Goal: Transaction & Acquisition: Purchase product/service

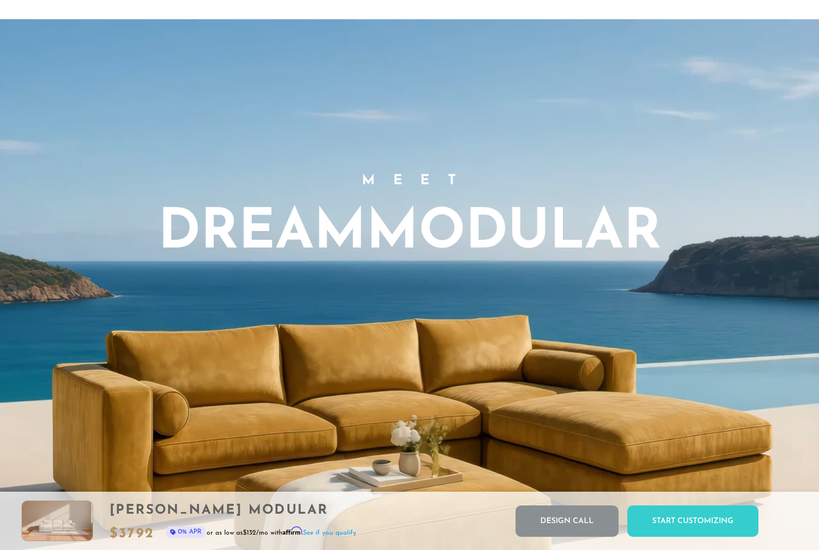
scroll to position [608, 0]
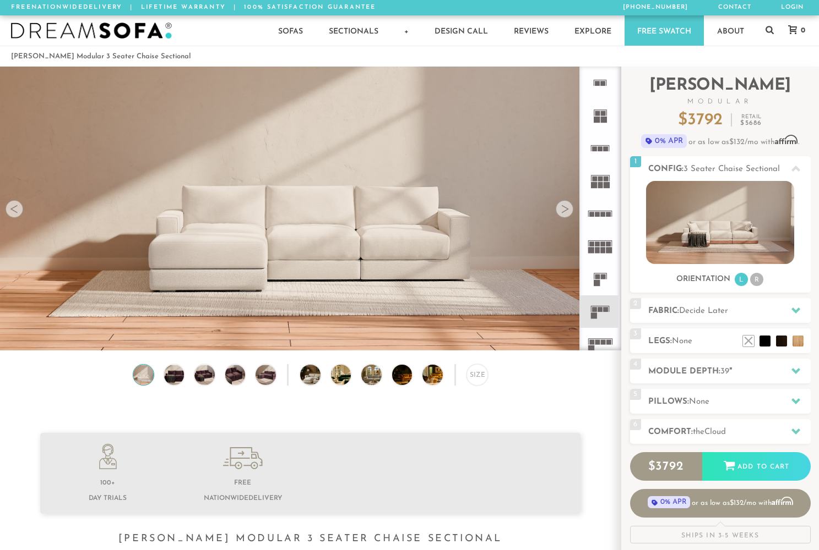
scroll to position [12184, 819]
click at [603, 88] on icon at bounding box center [599, 83] width 32 height 32
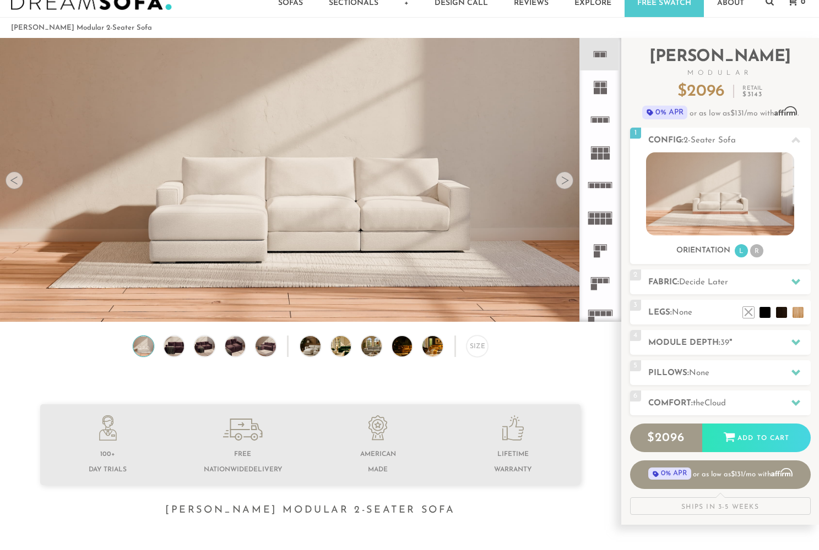
scroll to position [29, 0]
click at [600, 121] on rect at bounding box center [600, 120] width 5 height 5
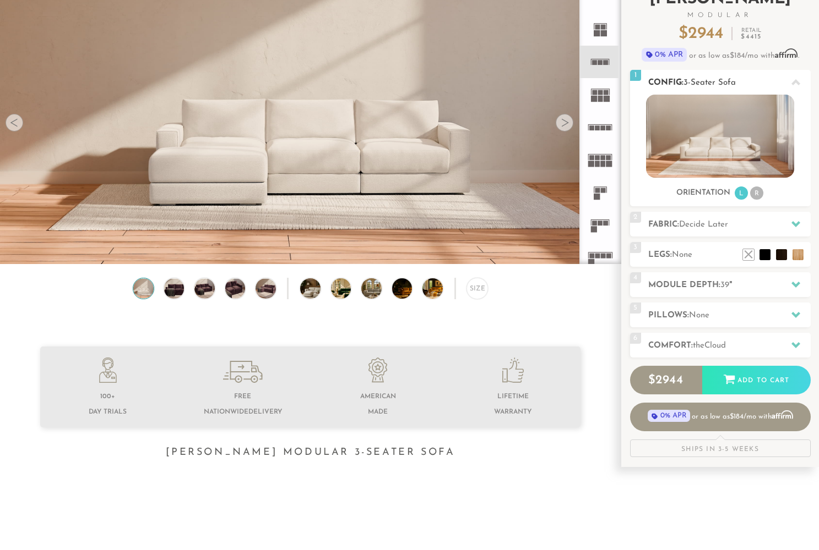
scroll to position [88, 0]
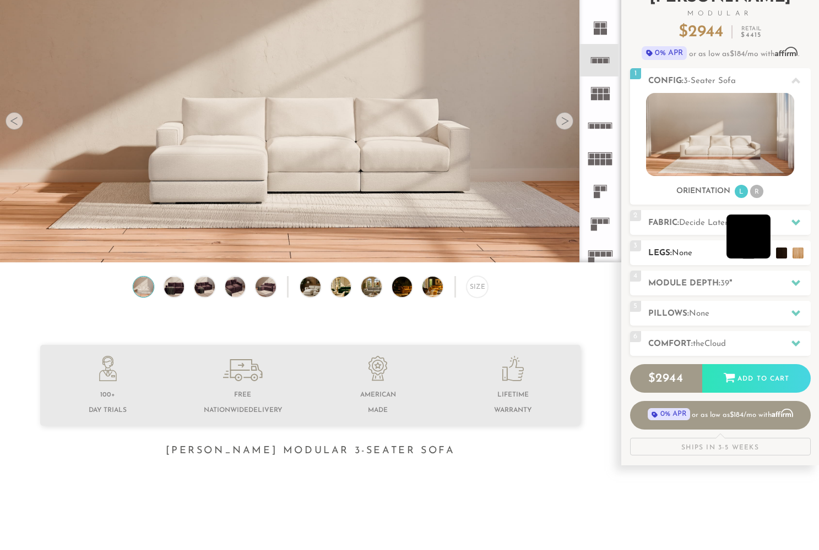
click at [751, 252] on li at bounding box center [748, 237] width 44 height 44
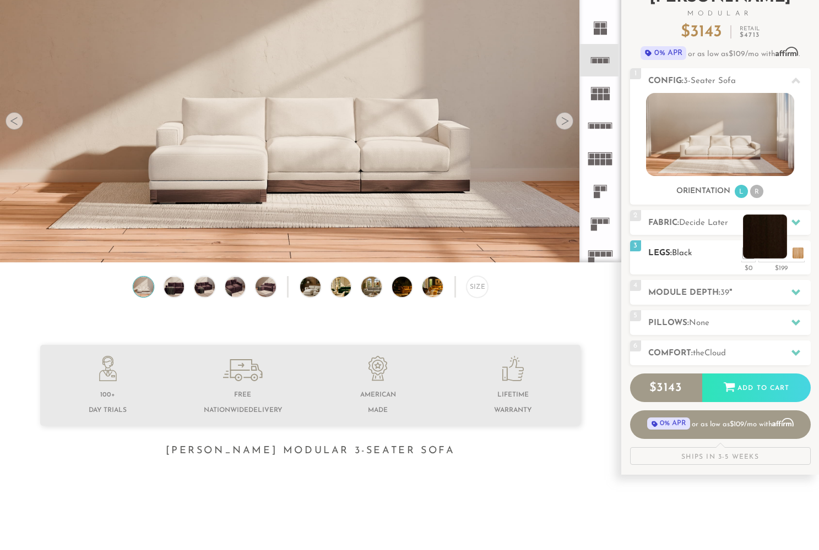
click at [779, 259] on li at bounding box center [765, 237] width 44 height 44
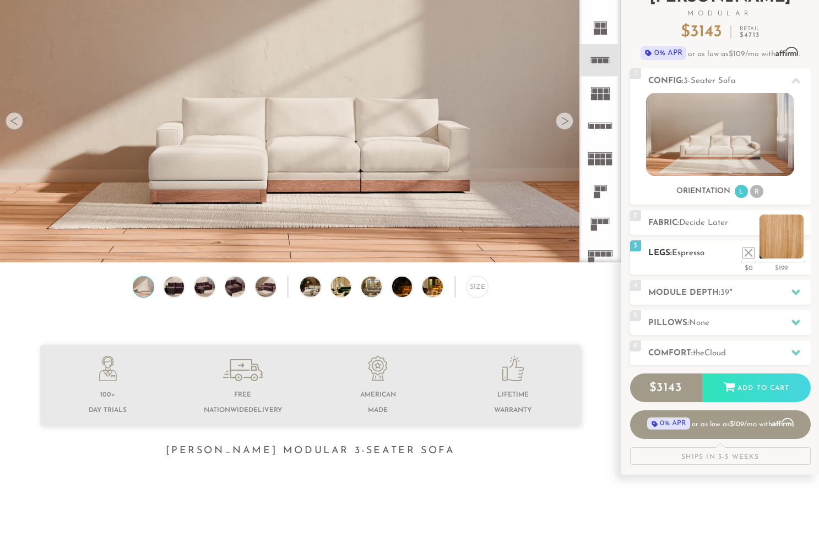
click at [796, 250] on li at bounding box center [781, 237] width 44 height 44
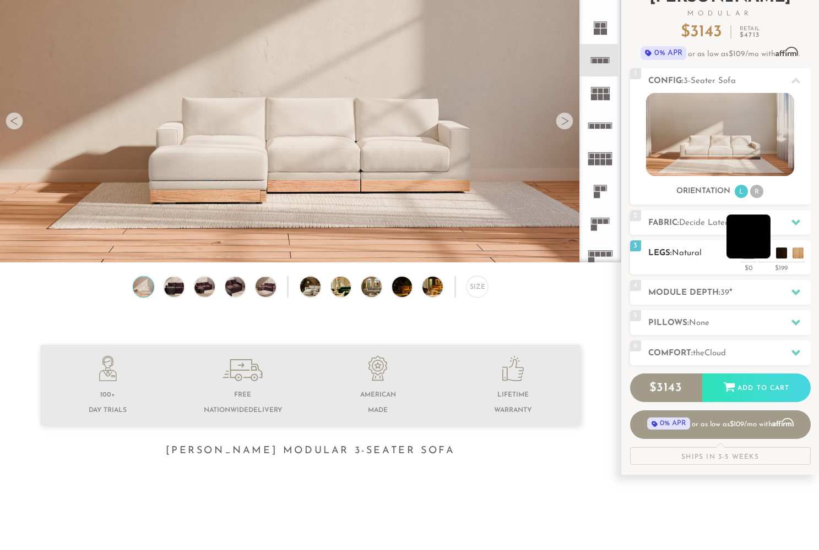
click at [761, 252] on li at bounding box center [748, 237] width 44 height 44
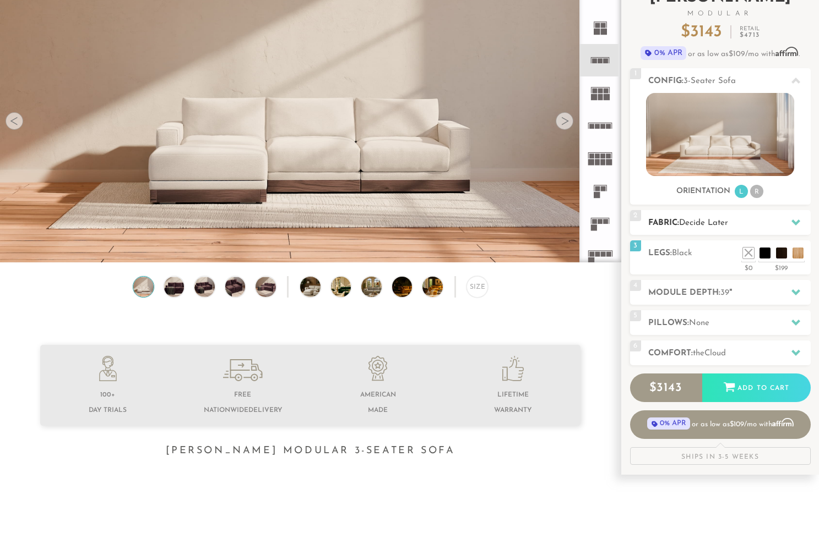
click at [776, 221] on h2 "Fabric: Decide Later" at bounding box center [729, 223] width 162 height 13
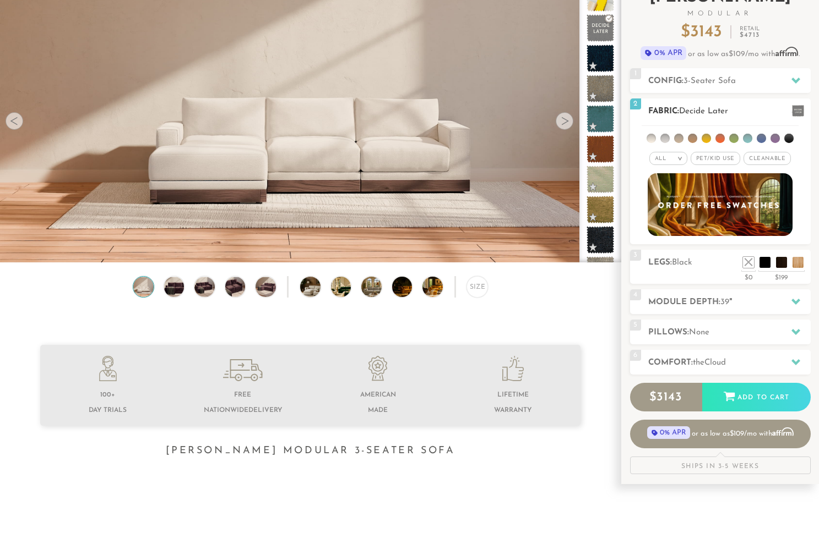
click at [653, 140] on li at bounding box center [650, 138] width 9 height 9
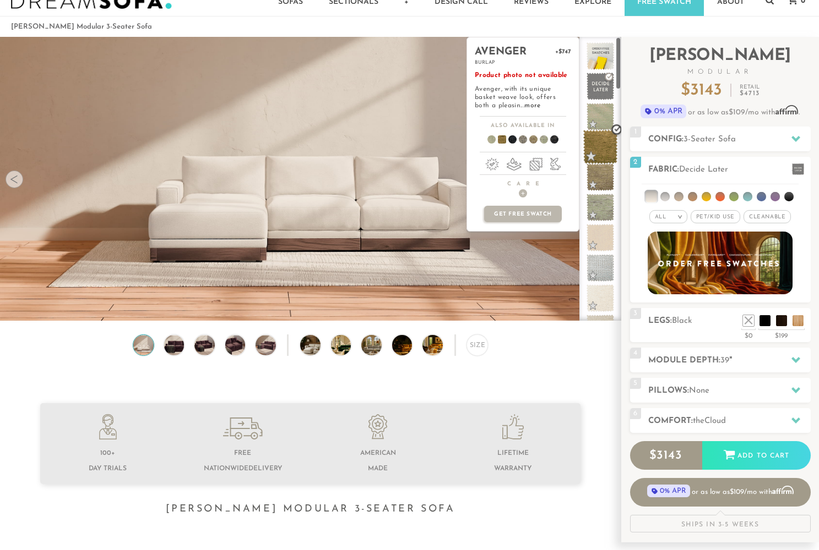
scroll to position [1, 0]
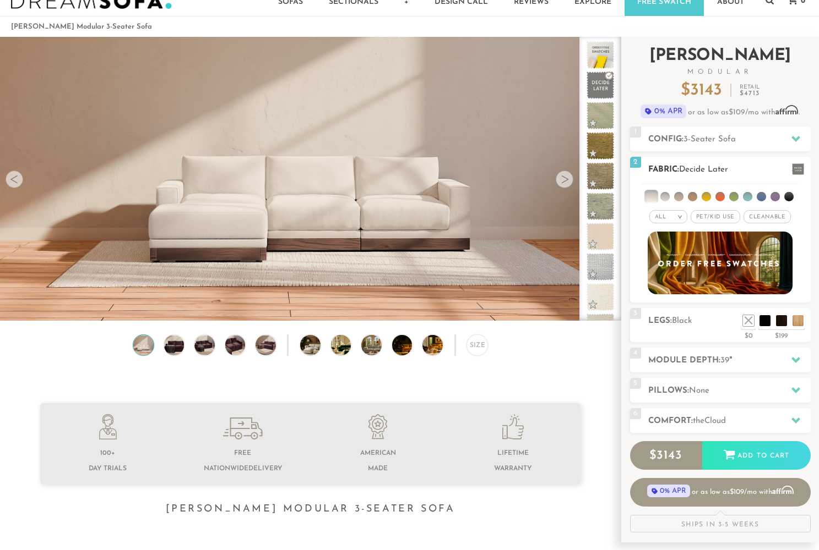
click at [789, 197] on li at bounding box center [788, 196] width 9 height 9
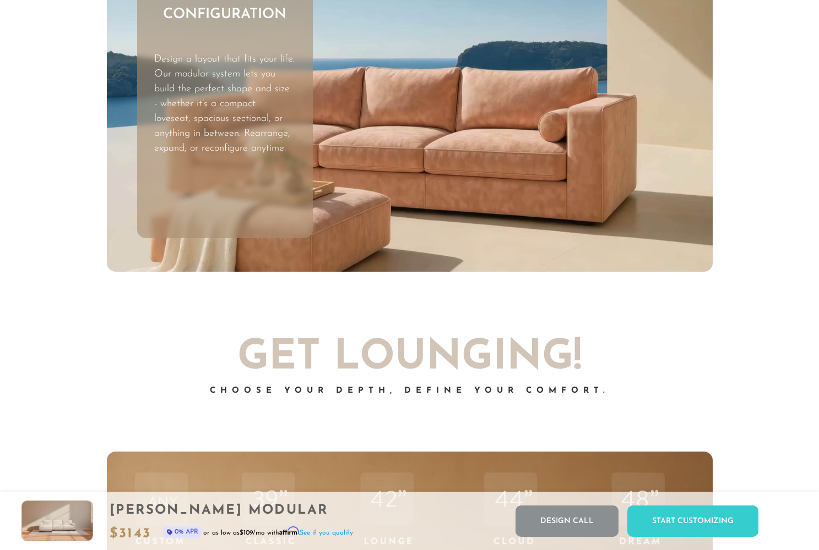
scroll to position [3259, 0]
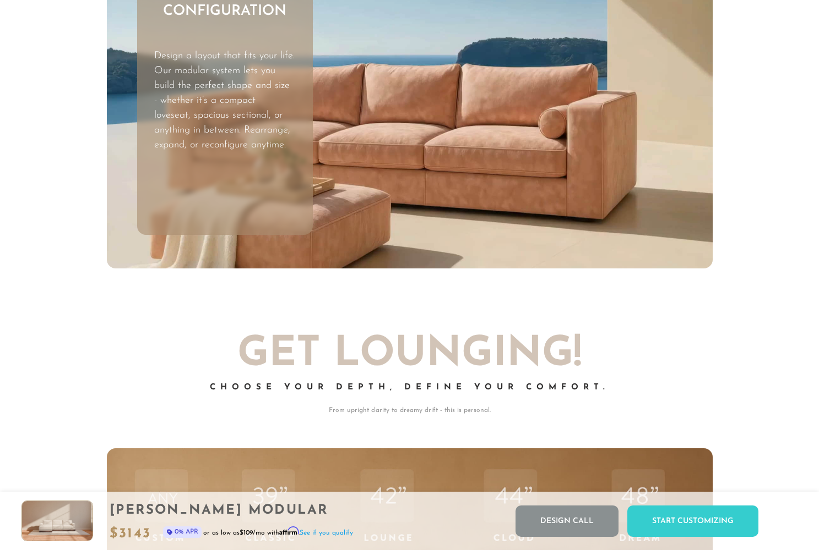
drag, startPoint x: 489, startPoint y: 204, endPoint x: 483, endPoint y: 207, distance: 6.9
click at [483, 207] on video "Your browser does not support HTML5 video." at bounding box center [409, 98] width 605 height 341
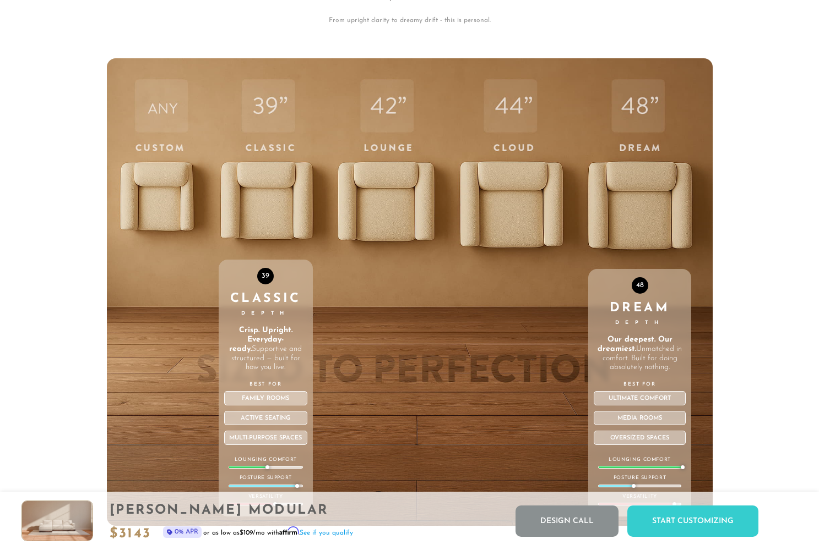
scroll to position [3652, 0]
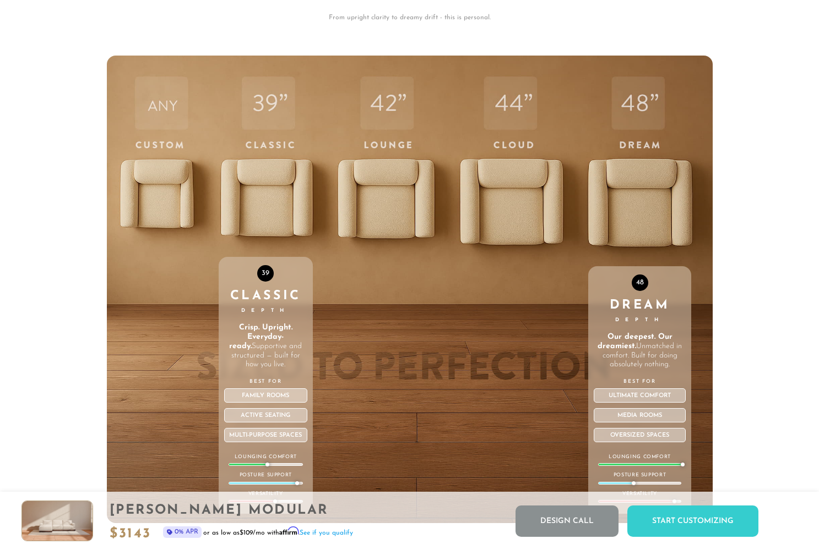
click at [652, 277] on div "48 Dream Depth Our deepest. Our dreamiest. Unmatched in comfort. Built for doin…" at bounding box center [639, 390] width 103 height 248
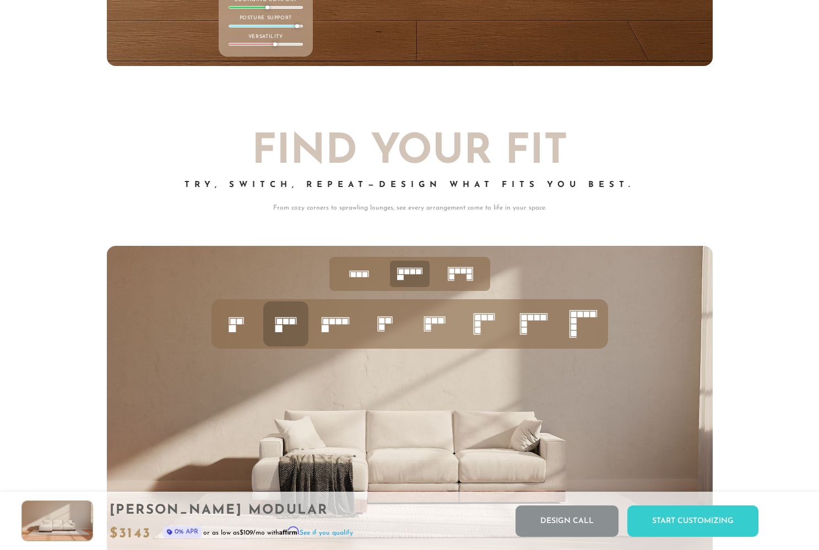
scroll to position [4112, 0]
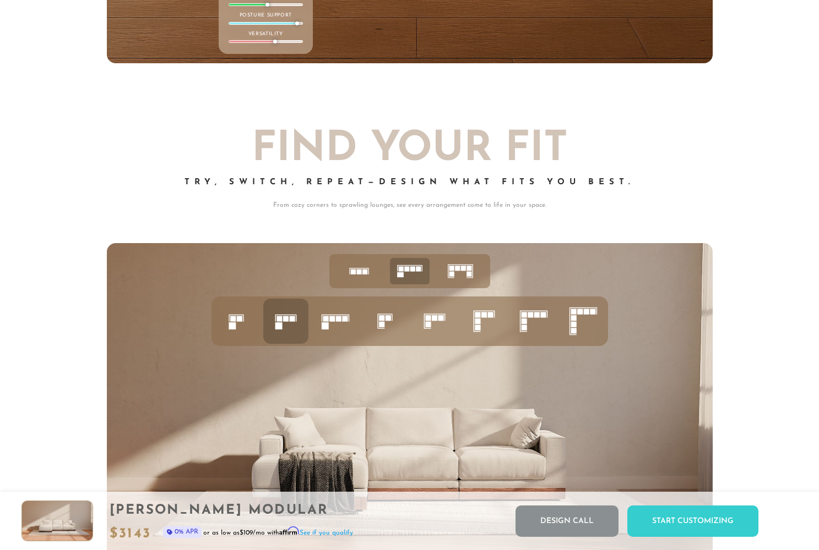
click at [361, 266] on icon at bounding box center [359, 271] width 34 height 34
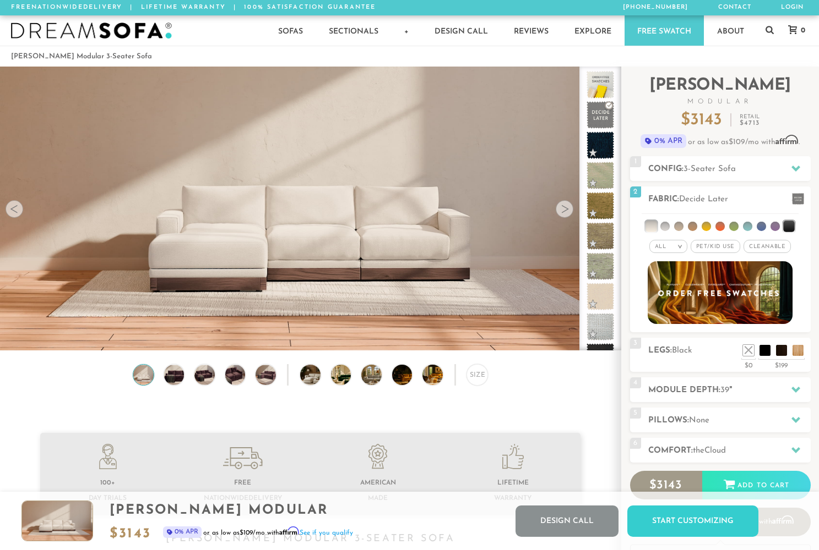
scroll to position [0, 0]
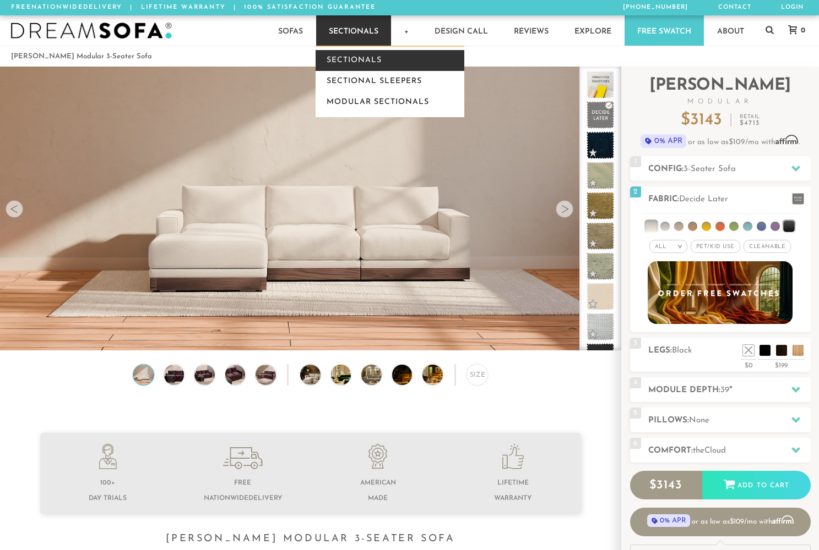
click at [352, 65] on link "Sectionals" at bounding box center [389, 60] width 149 height 21
